Goal: Task Accomplishment & Management: Manage account settings

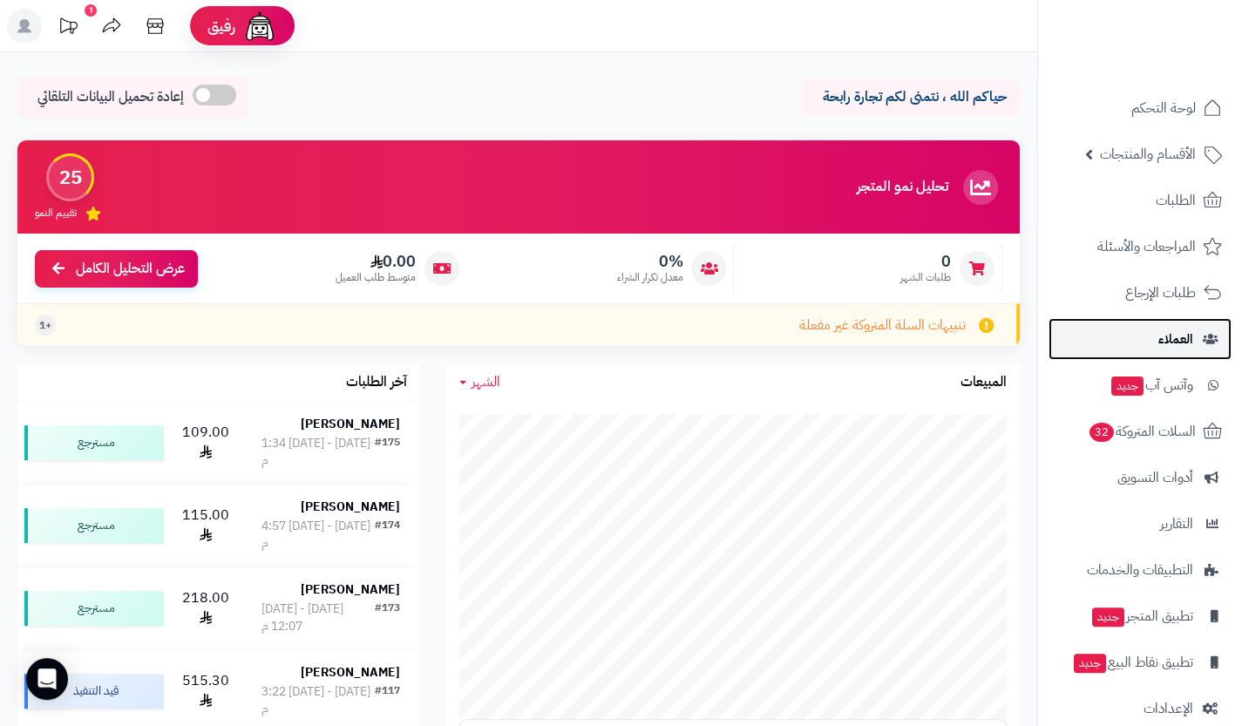
click at [1115, 347] on link "العملاء" at bounding box center [1139, 339] width 183 height 42
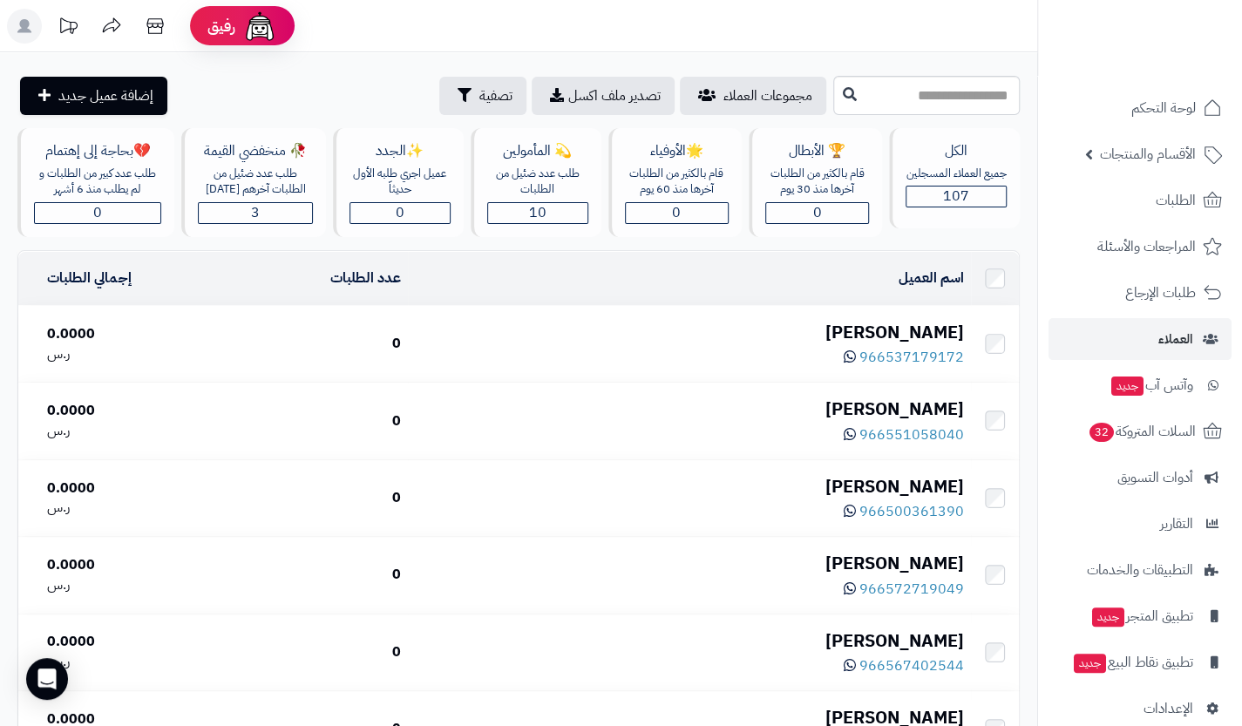
click at [924, 334] on div "[PERSON_NAME]" at bounding box center [689, 332] width 549 height 25
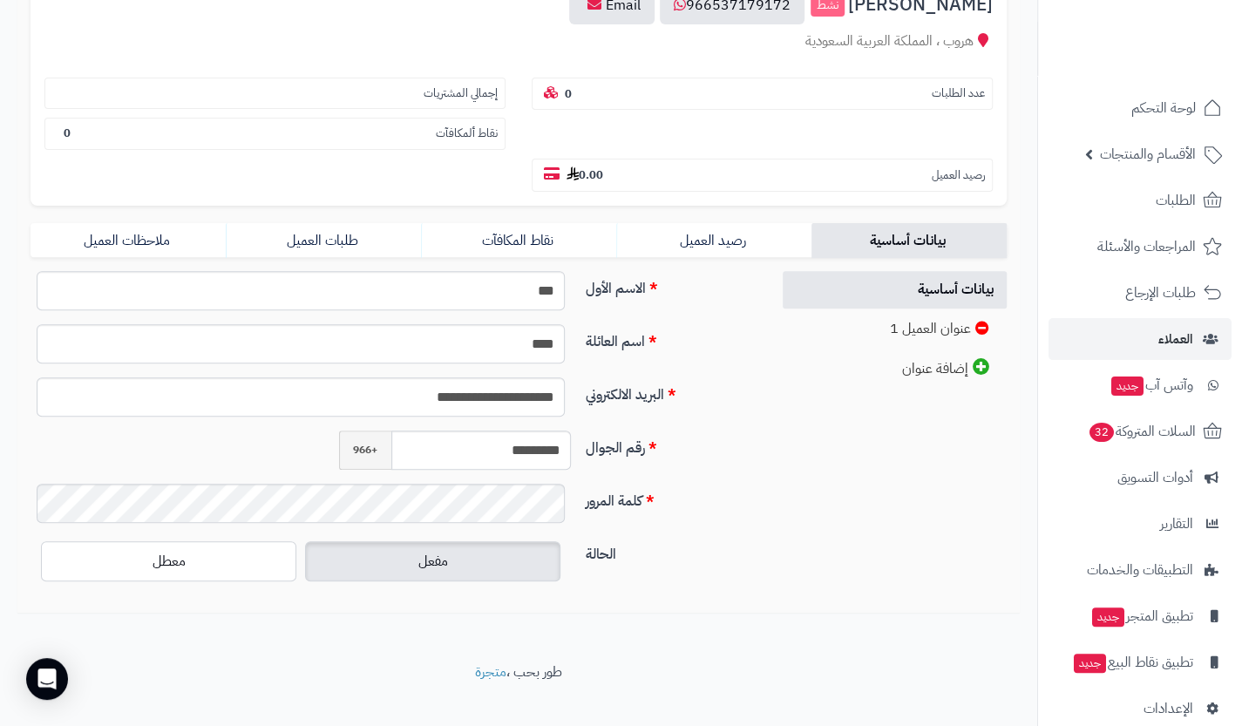
scroll to position [227, 0]
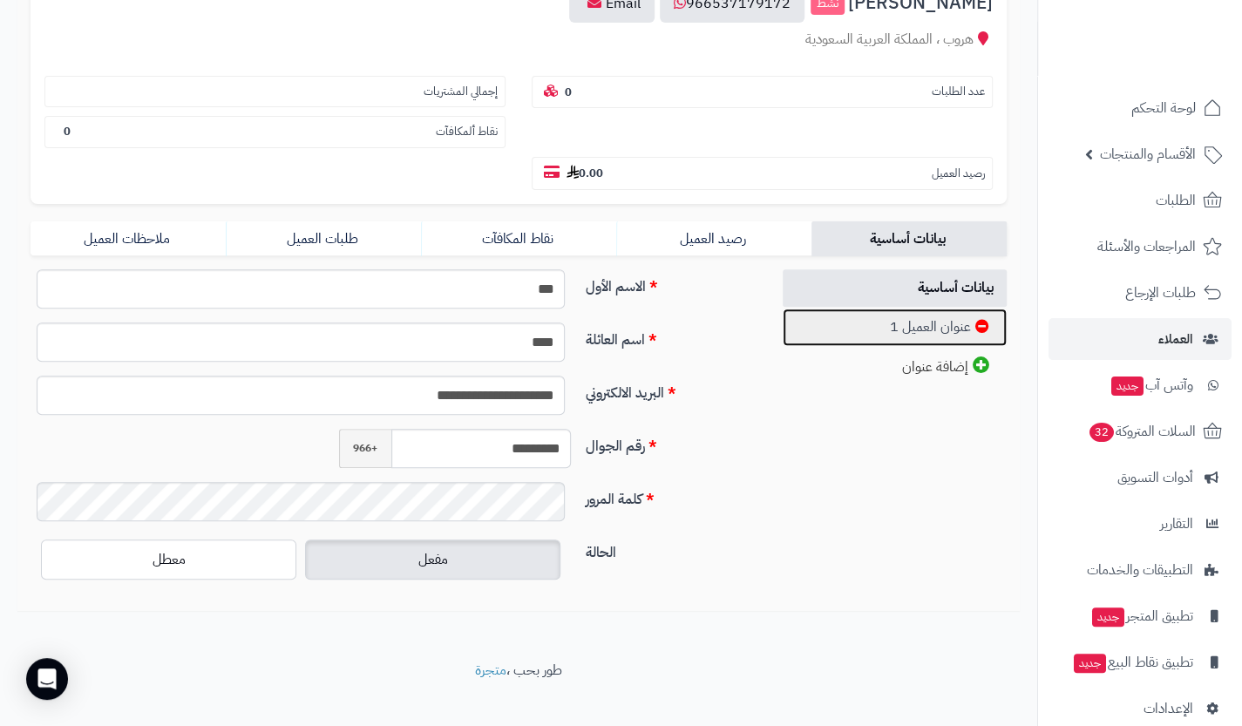
click at [924, 334] on link "عنوان العميل 1" at bounding box center [894, 326] width 225 height 37
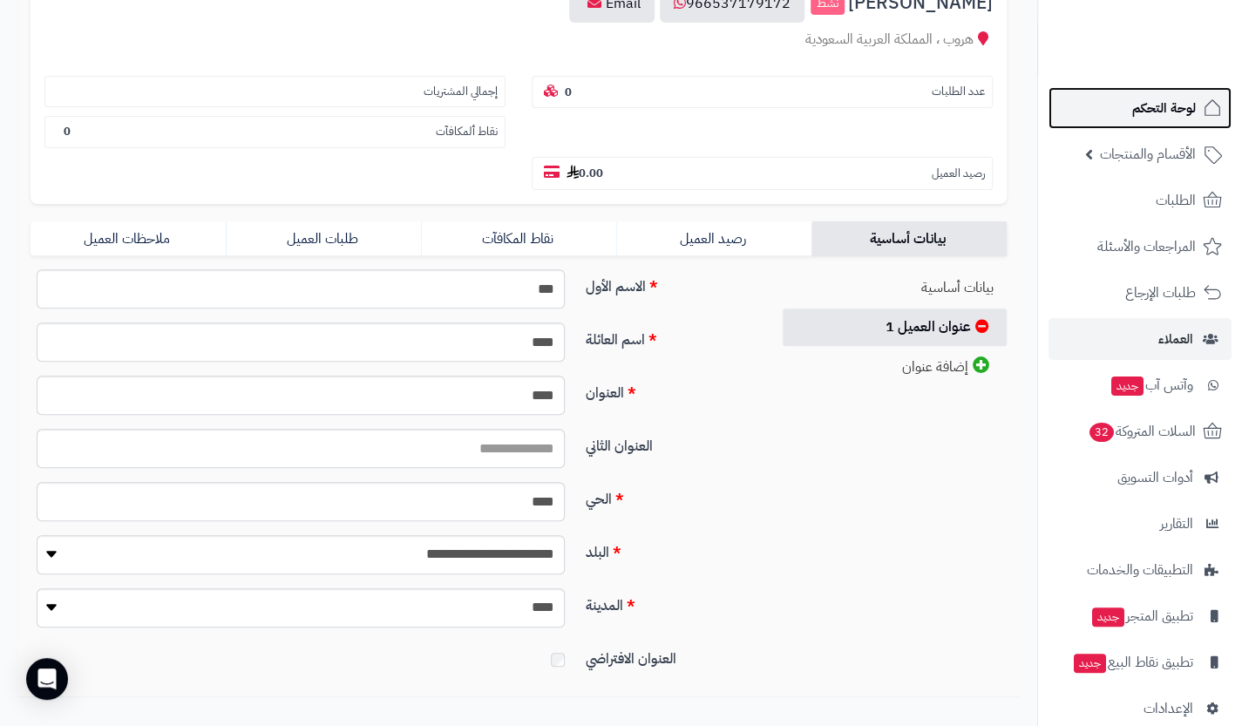
click at [1164, 96] on span "لوحة التحكم" at bounding box center [1164, 108] width 64 height 24
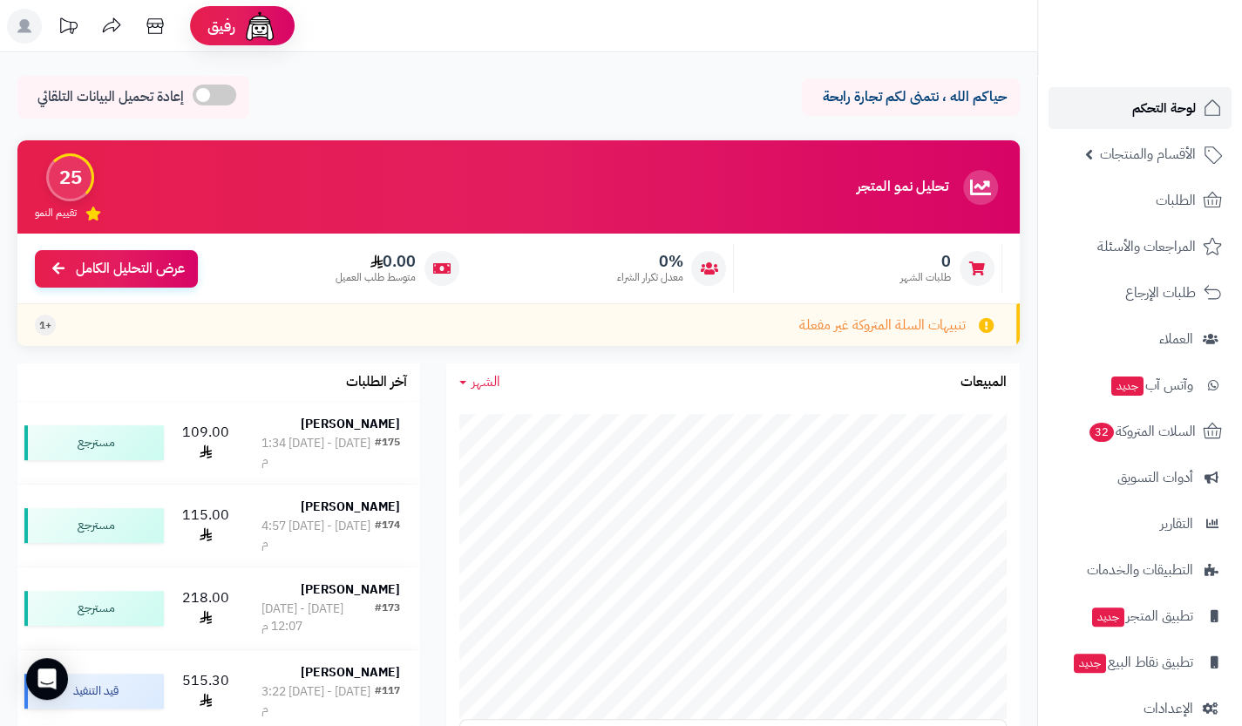
click at [1137, 103] on span "لوحة التحكم" at bounding box center [1164, 108] width 64 height 24
click at [141, 262] on span "عرض التحليل الكامل" at bounding box center [130, 267] width 109 height 20
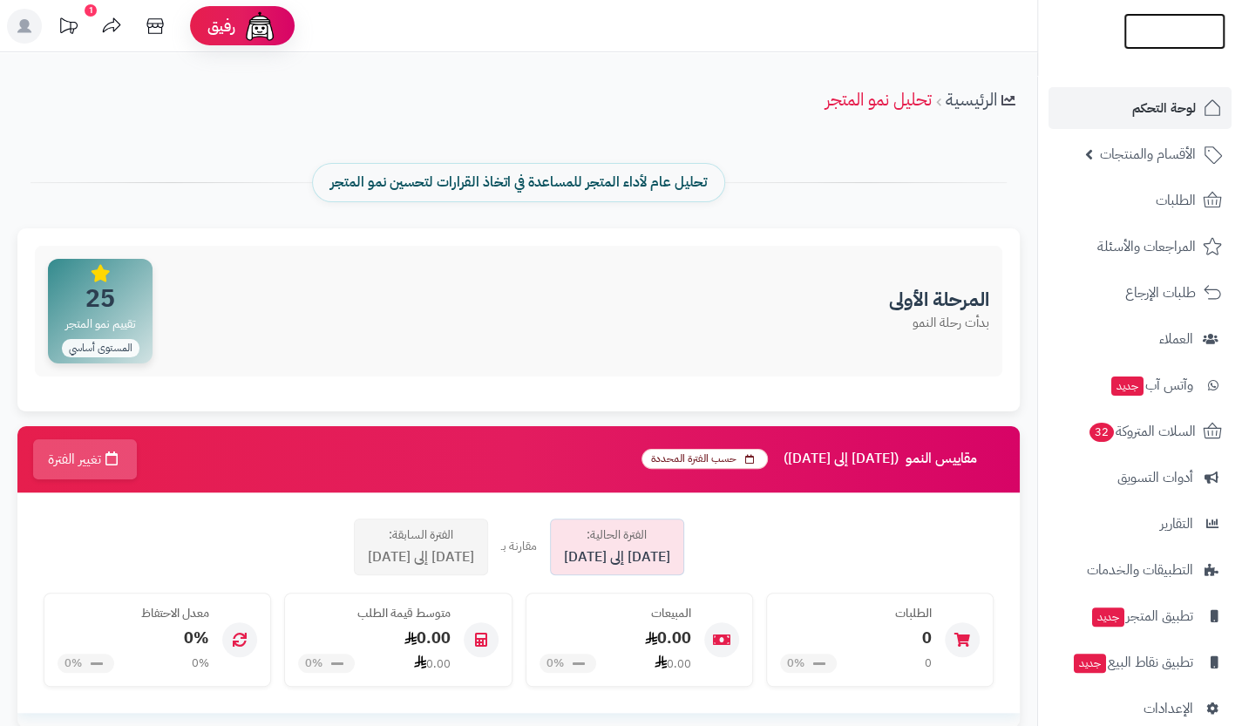
click at [1150, 39] on img at bounding box center [1174, 57] width 102 height 37
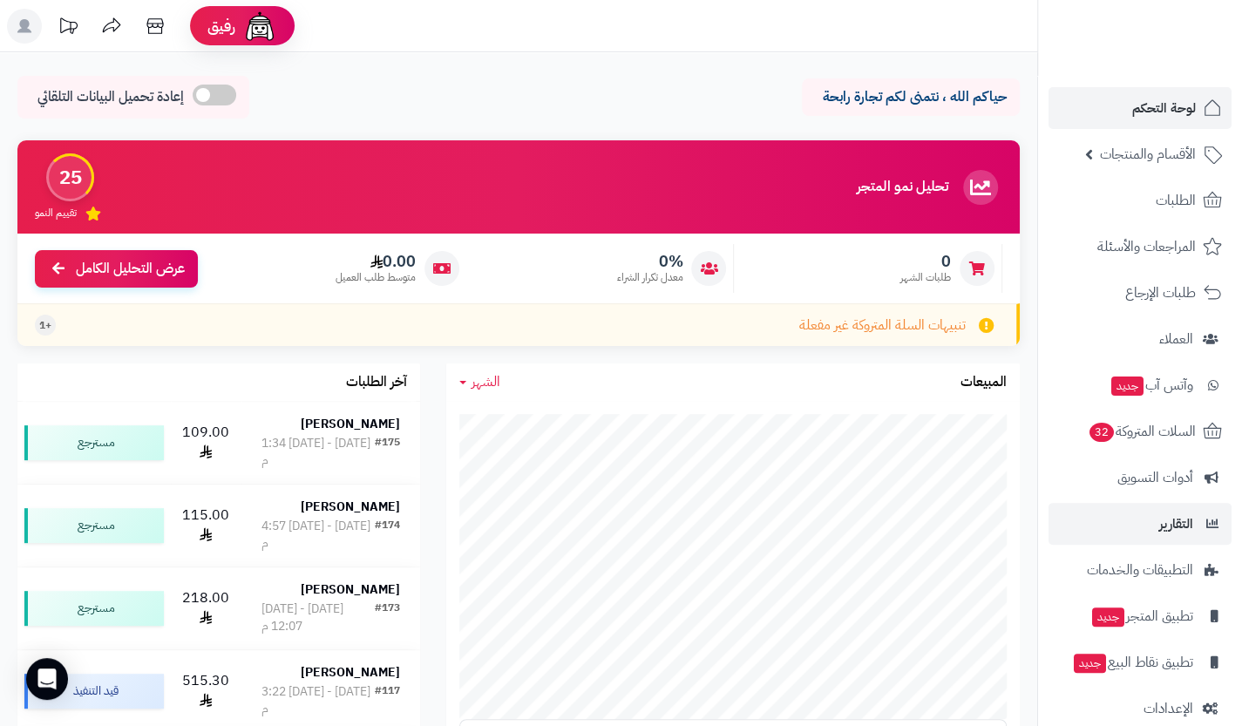
scroll to position [24, 0]
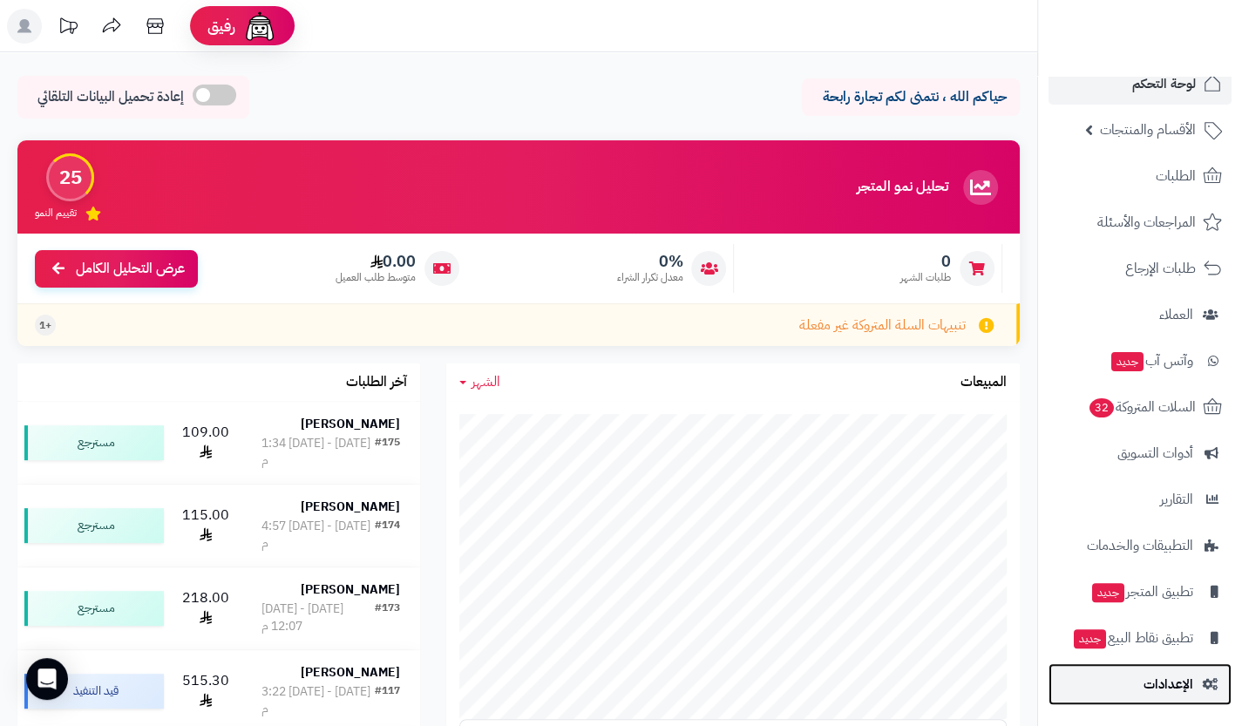
click at [1182, 684] on span "الإعدادات" at bounding box center [1168, 684] width 50 height 24
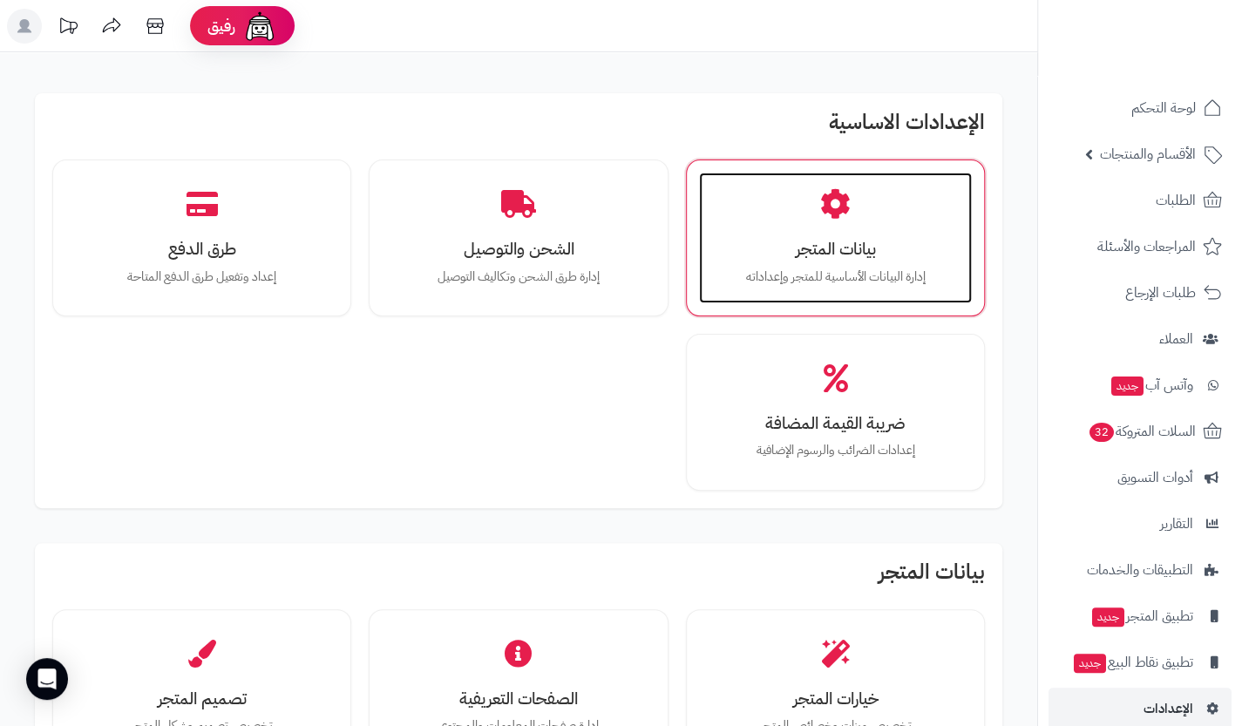
click at [831, 248] on h3 "بيانات المتجر" at bounding box center [835, 249] width 238 height 18
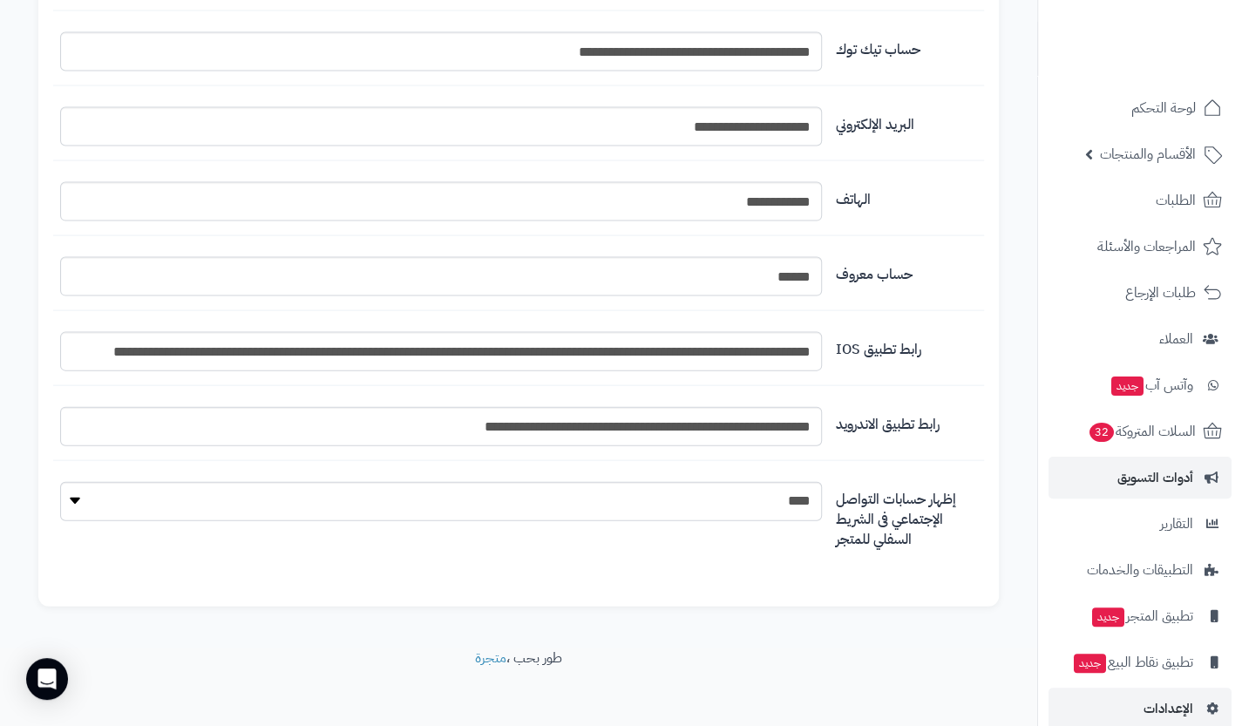
scroll to position [24, 0]
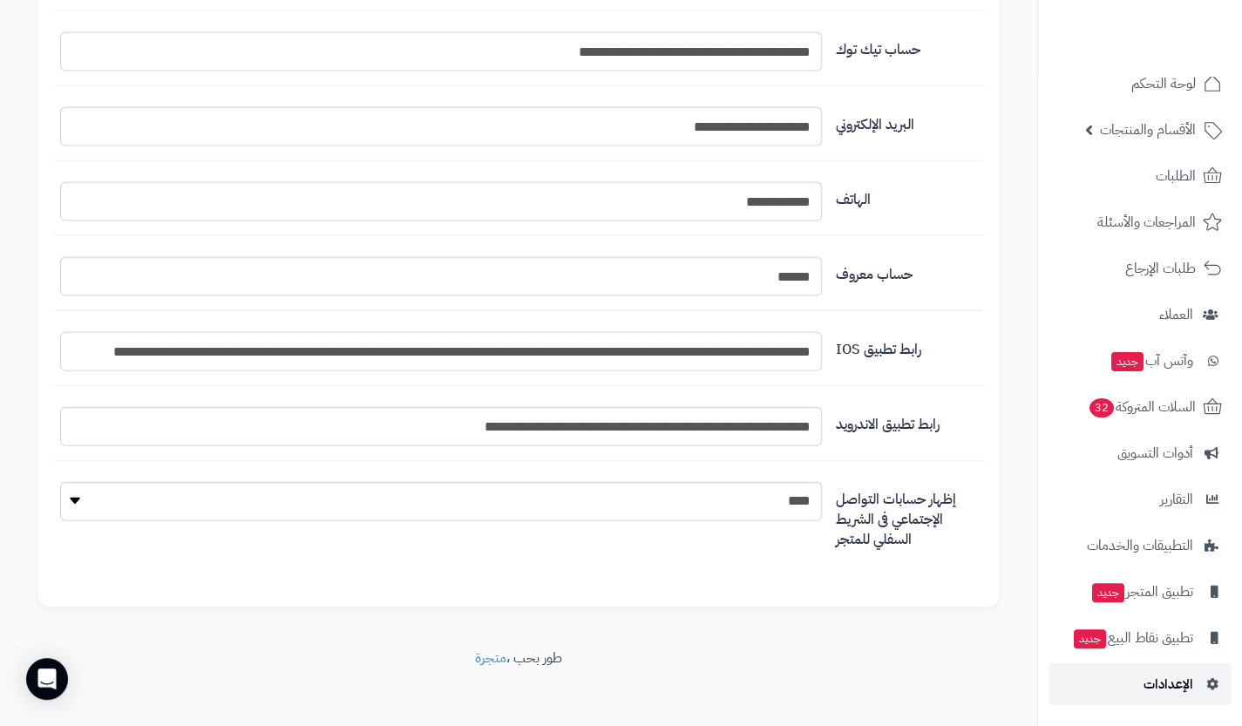
click at [1154, 686] on span "الإعدادات" at bounding box center [1168, 684] width 50 height 24
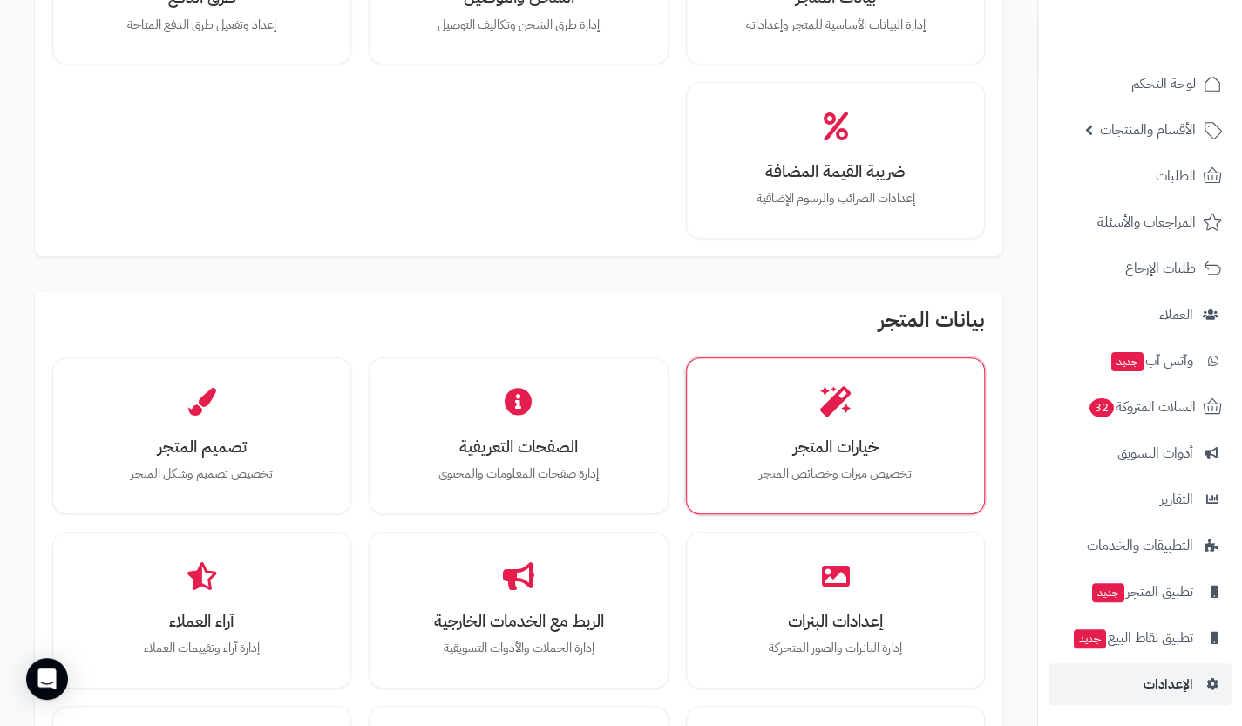
scroll to position [253, 0]
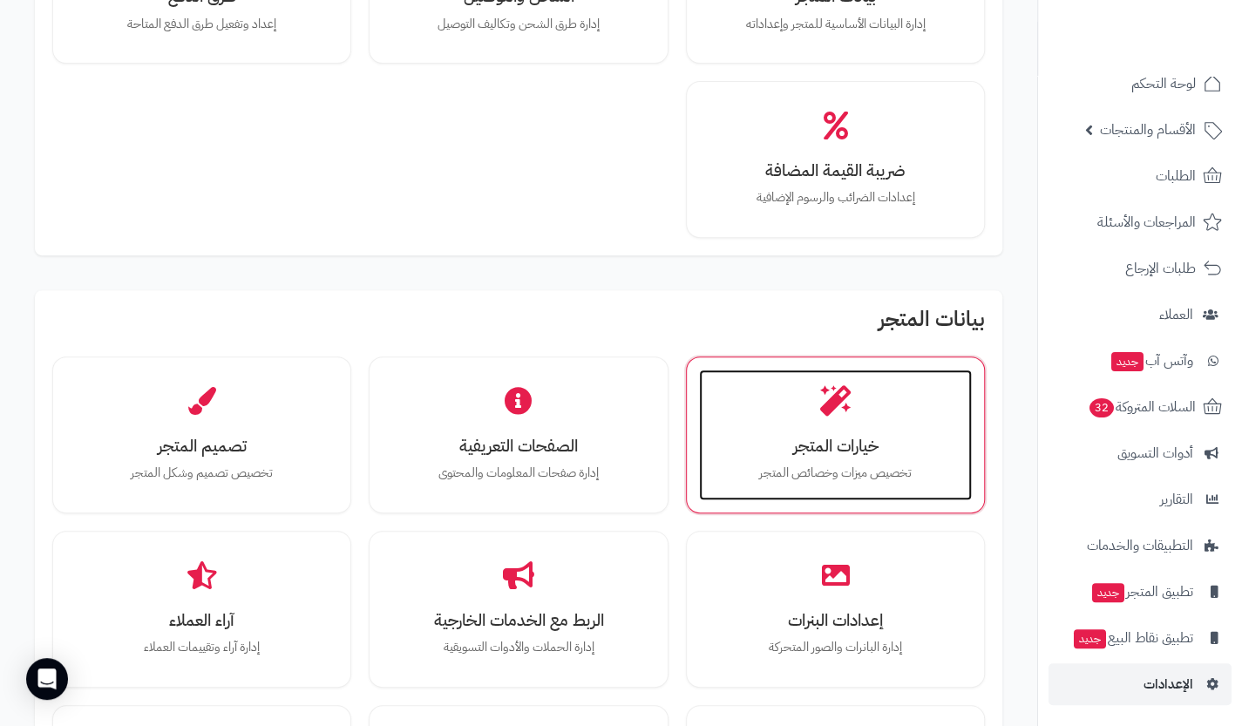
click at [822, 477] on p "تخصيص ميزات وخصائص المتجر" at bounding box center [835, 473] width 238 height 19
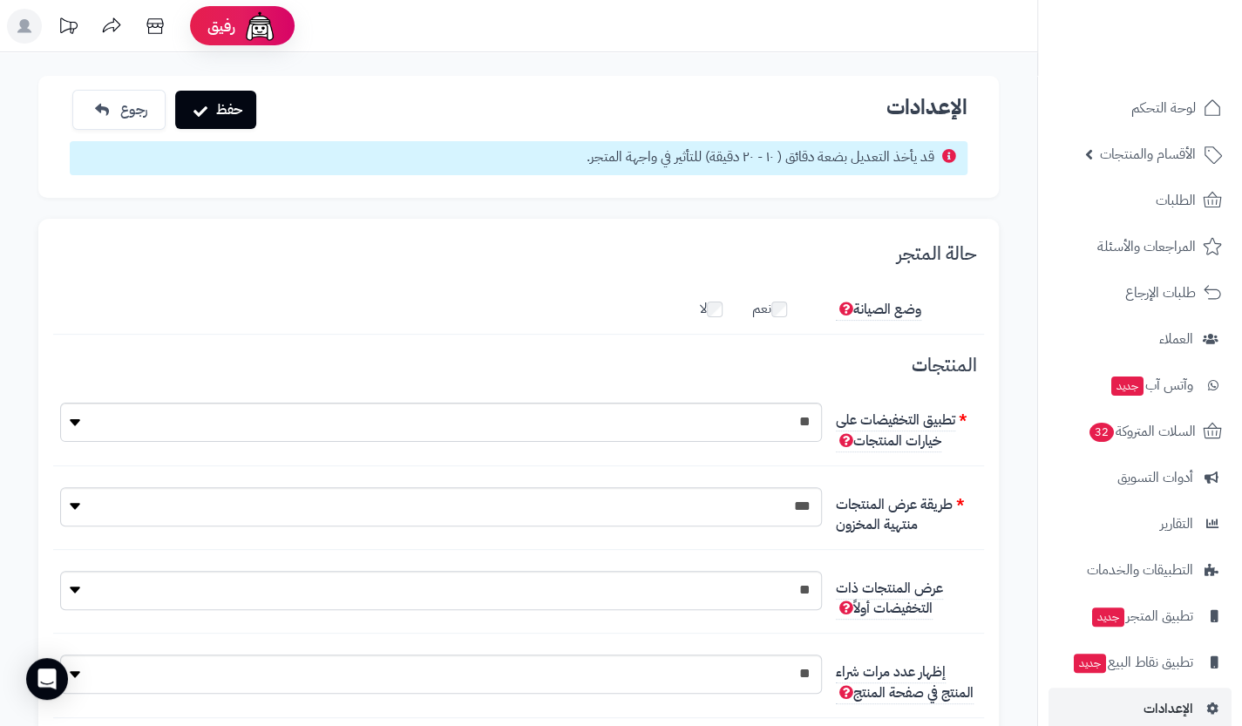
scroll to position [12, 0]
click at [230, 100] on button "حفظ" at bounding box center [215, 109] width 81 height 38
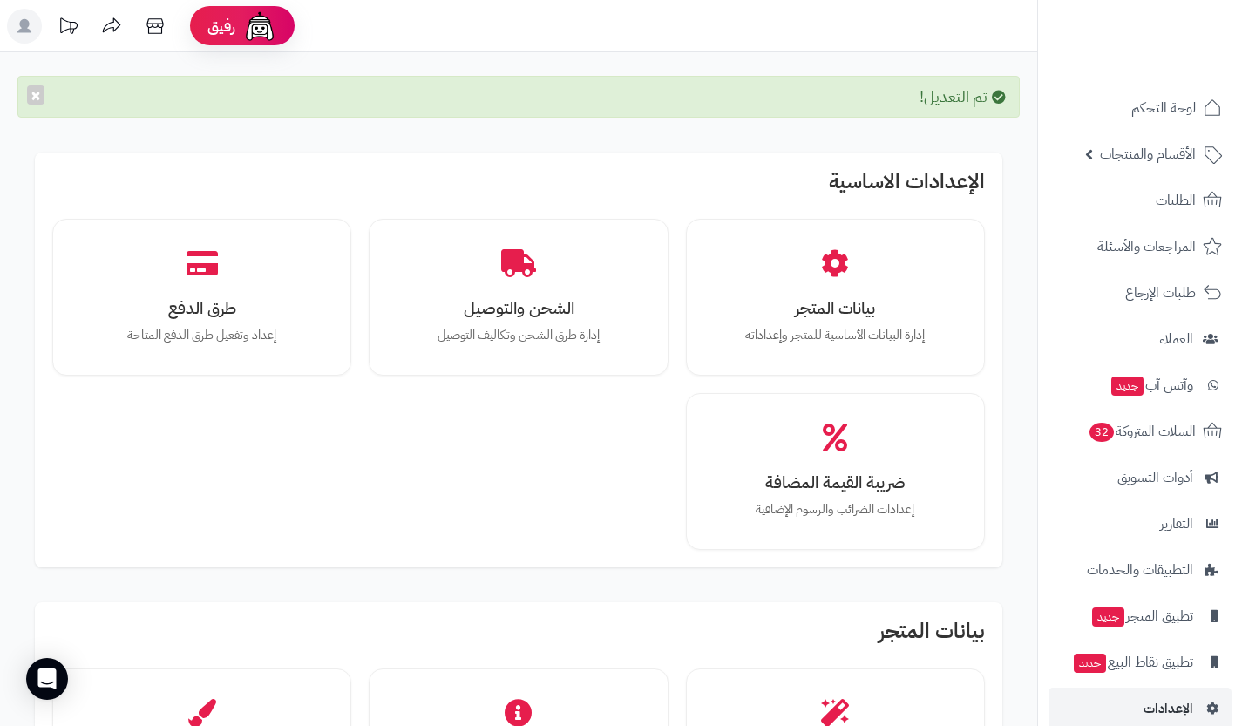
click at [230, 100] on div "تم التعديل! ×" at bounding box center [518, 97] width 1002 height 42
